Goal: Task Accomplishment & Management: Use online tool/utility

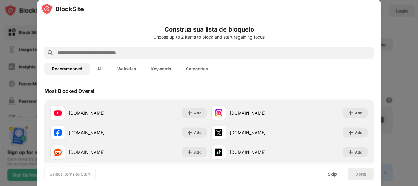
click at [397, 30] on div at bounding box center [209, 93] width 418 height 186
click at [339, 175] on div "Skip" at bounding box center [333, 174] width 24 height 12
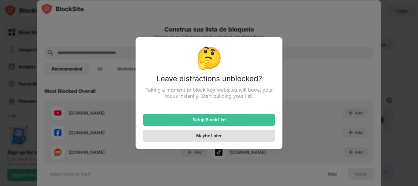
click at [213, 135] on div "Maybe Later" at bounding box center [209, 135] width 26 height 5
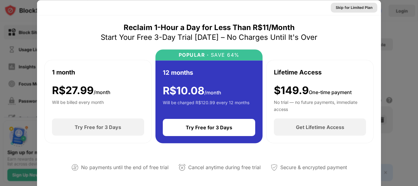
click at [355, 6] on div "Skip for Limited Plan" at bounding box center [354, 7] width 37 height 6
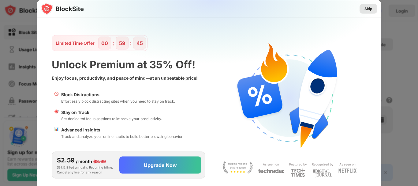
click at [369, 12] on div "Skip" at bounding box center [369, 9] width 18 height 10
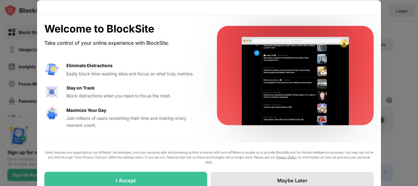
click at [296, 179] on div "Maybe Later" at bounding box center [293, 180] width 30 height 6
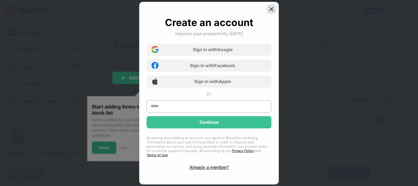
click at [271, 11] on img at bounding box center [272, 9] width 6 height 6
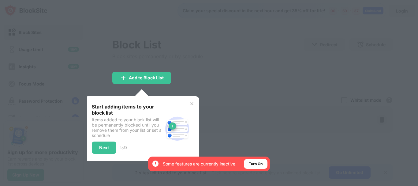
click at [205, 63] on div at bounding box center [209, 93] width 418 height 186
click at [191, 105] on img at bounding box center [192, 103] width 5 height 5
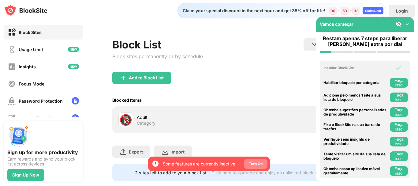
click at [253, 161] on div "Turn On" at bounding box center [256, 164] width 14 height 6
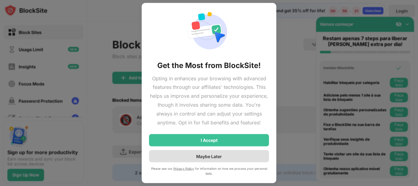
click at [202, 156] on div "Maybe Later" at bounding box center [209, 155] width 26 height 5
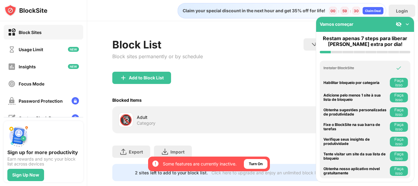
scroll to position [17, 0]
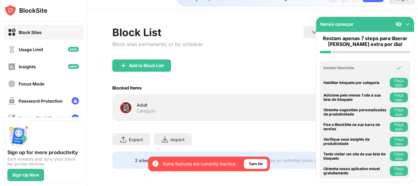
drag, startPoint x: 247, startPoint y: 95, endPoint x: 248, endPoint y: 112, distance: 16.3
click at [401, 26] on img at bounding box center [399, 24] width 6 height 6
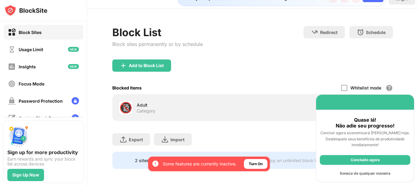
click at [357, 171] on div "Soneca de qualquer maneira" at bounding box center [365, 173] width 91 height 10
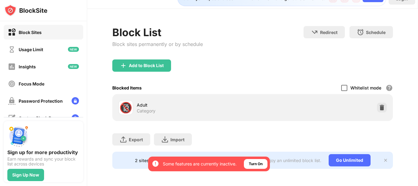
click at [342, 85] on div at bounding box center [345, 88] width 6 height 6
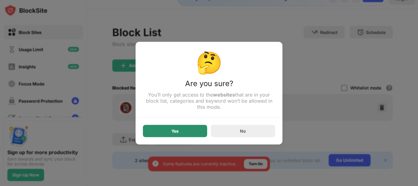
click at [185, 135] on div "Yes" at bounding box center [175, 131] width 64 height 12
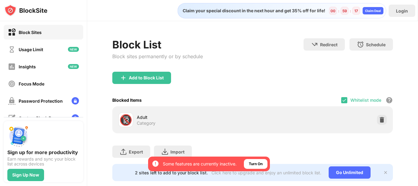
scroll to position [0, 5]
drag, startPoint x: 249, startPoint y: 81, endPoint x: 259, endPoint y: 36, distance: 46.2
drag, startPoint x: 250, startPoint y: 70, endPoint x: 208, endPoint y: 70, distance: 41.7
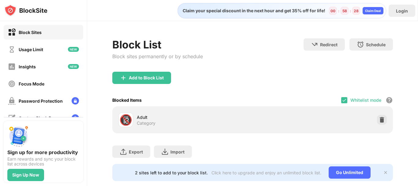
click at [237, 79] on div "Add to Block List" at bounding box center [252, 83] width 281 height 22
click at [235, 91] on div "Add to Block List" at bounding box center [252, 83] width 281 height 22
